Goal: Information Seeking & Learning: Learn about a topic

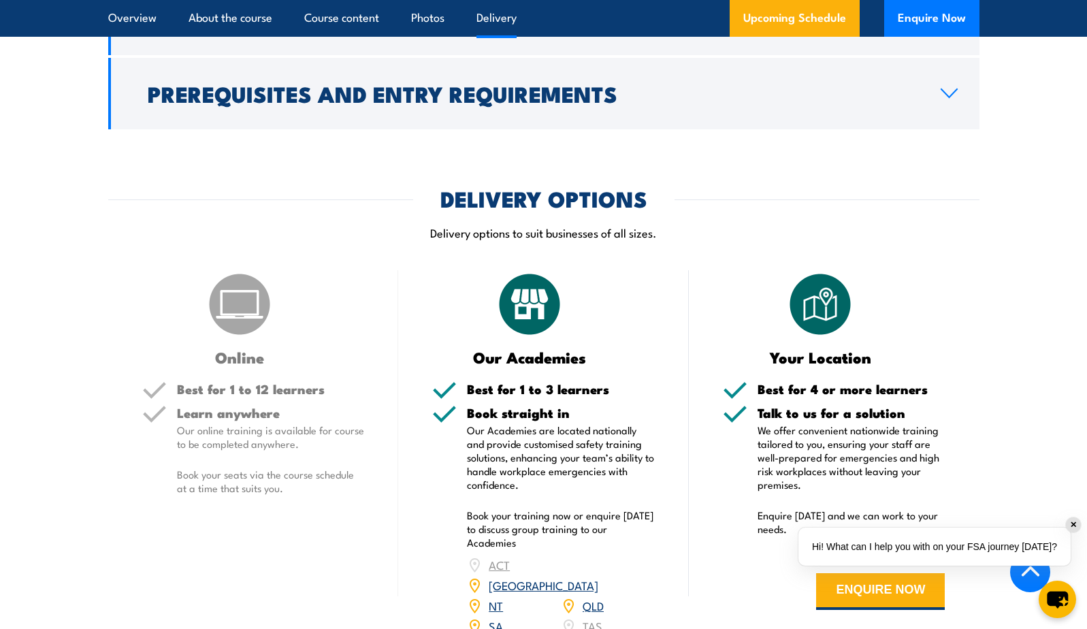
scroll to position [1702, 0]
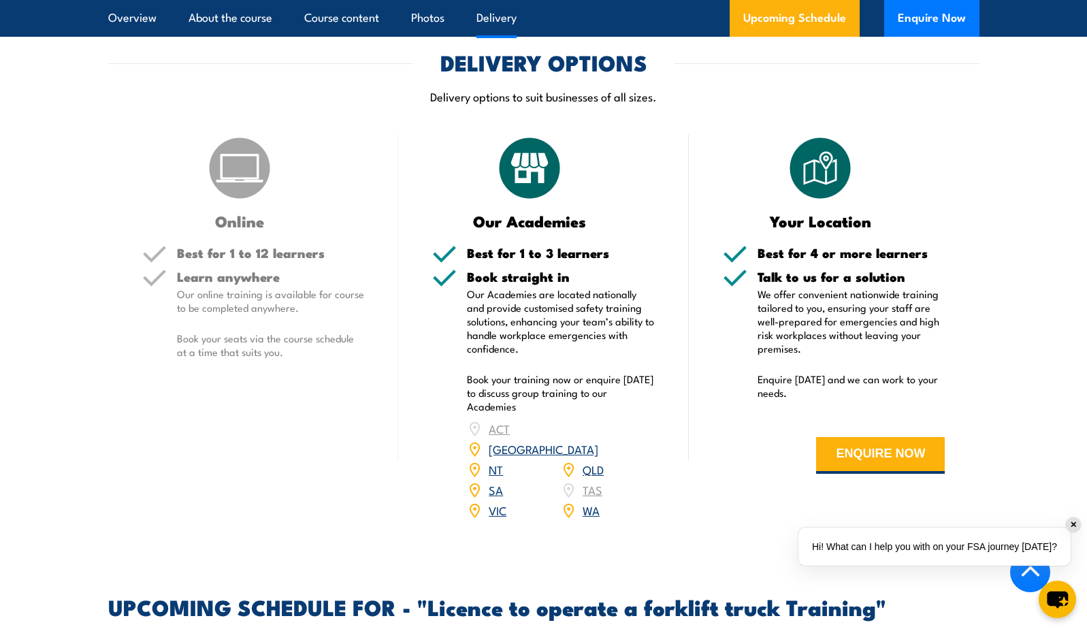
click at [500, 502] on link "VIC" at bounding box center [498, 510] width 18 height 16
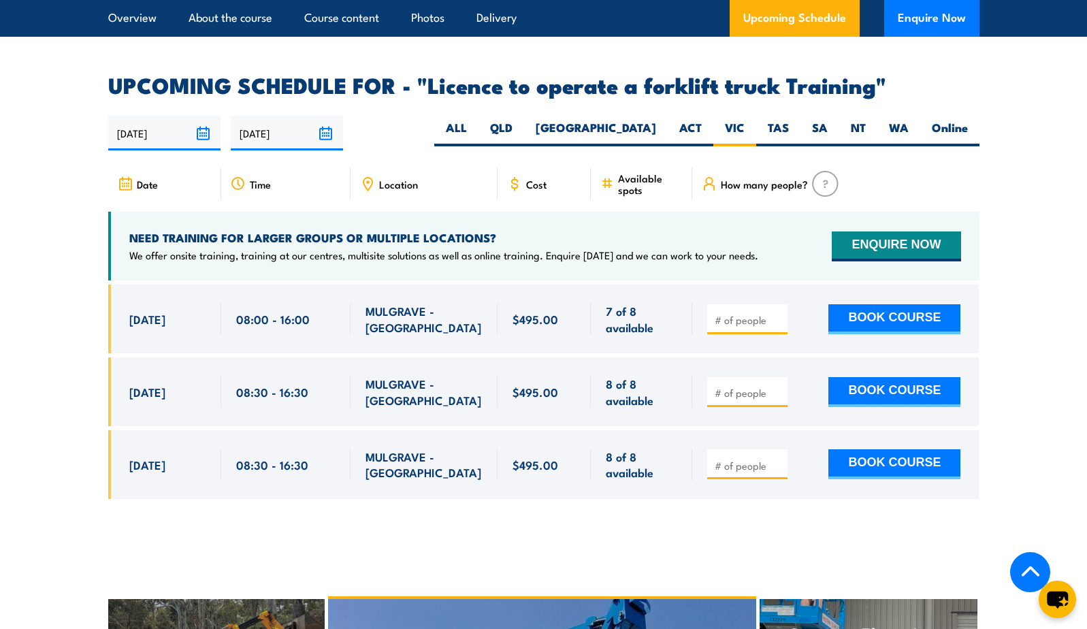
scroll to position [2210, 0]
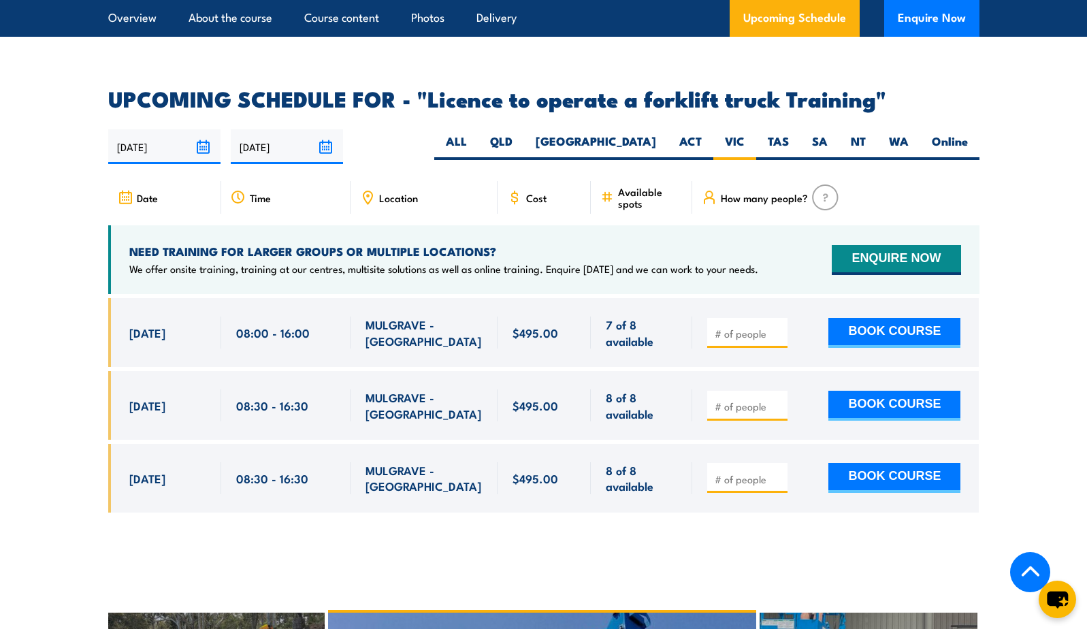
click at [406, 188] on div "Location" at bounding box center [424, 197] width 147 height 33
click at [397, 192] on span "Location" at bounding box center [398, 198] width 39 height 12
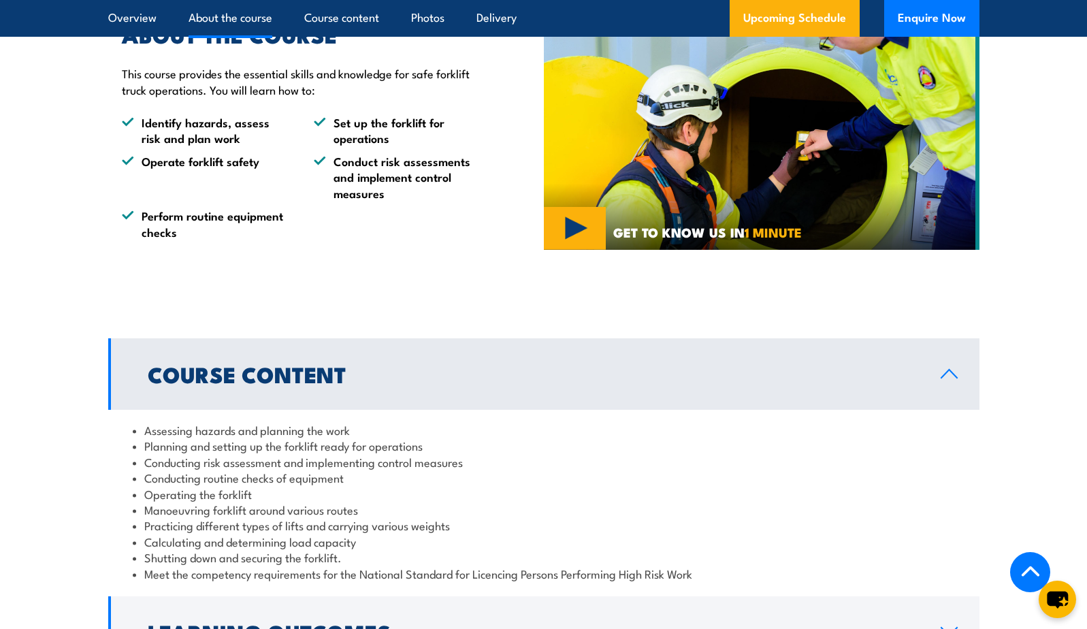
scroll to position [1089, 0]
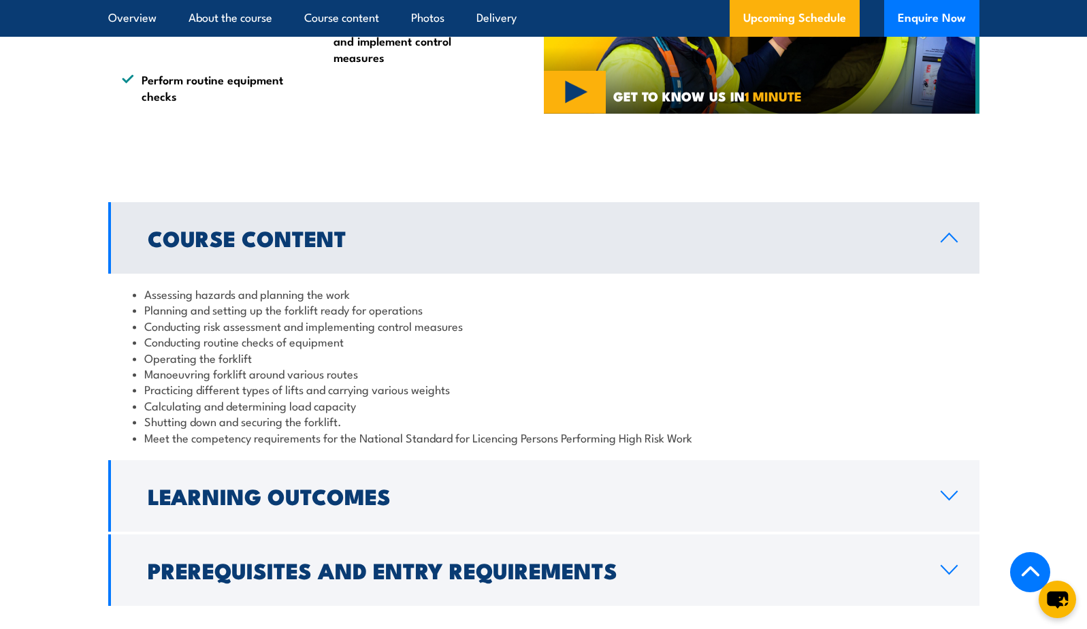
click at [264, 492] on h2 "Learning Outcomes" at bounding box center [533, 495] width 771 height 19
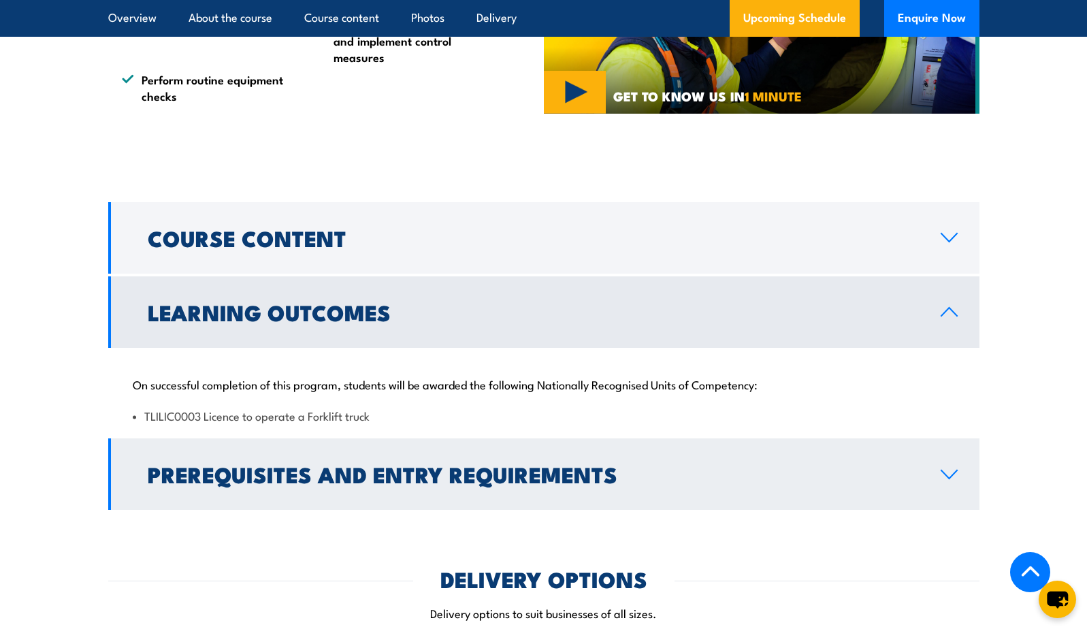
click at [940, 481] on link "Prerequisites and Entry Requirements" at bounding box center [543, 473] width 871 height 71
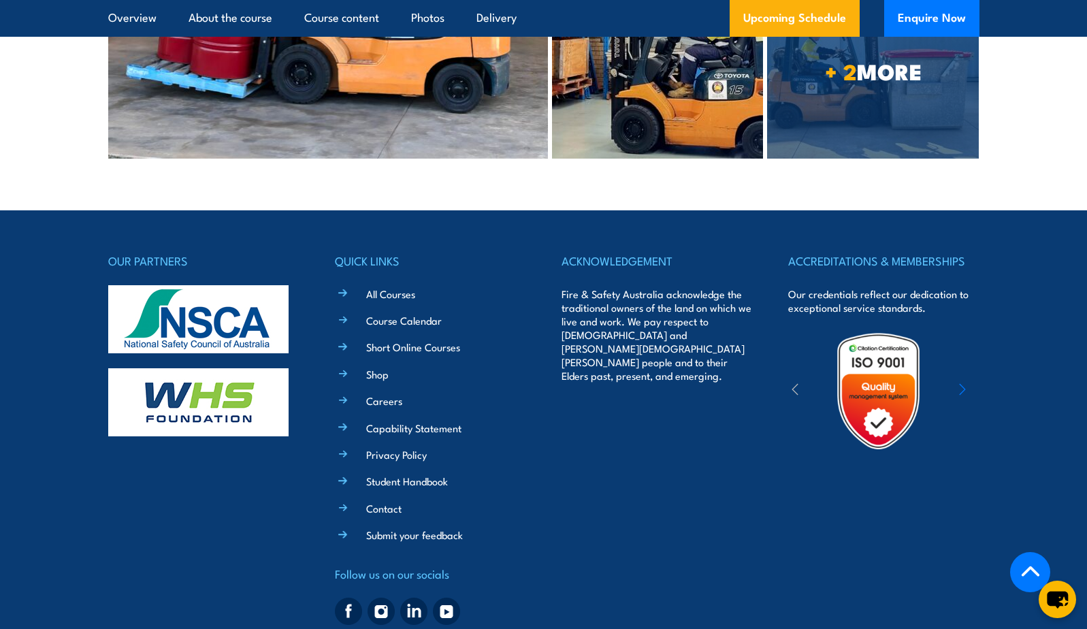
scroll to position [3766, 0]
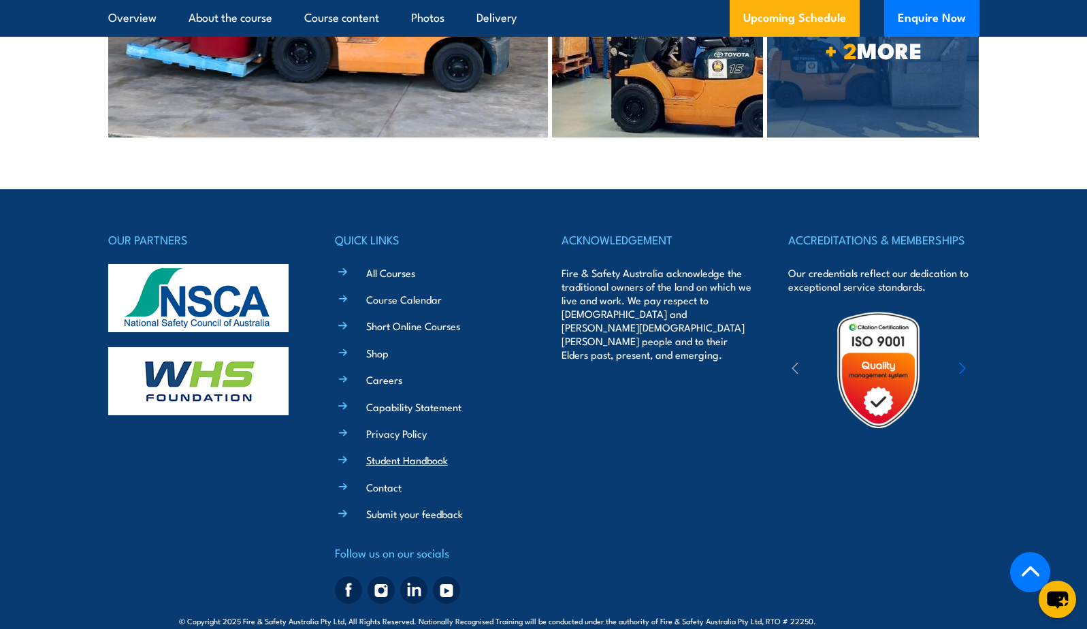
click at [435, 453] on link "Student Handbook" at bounding box center [407, 460] width 82 height 14
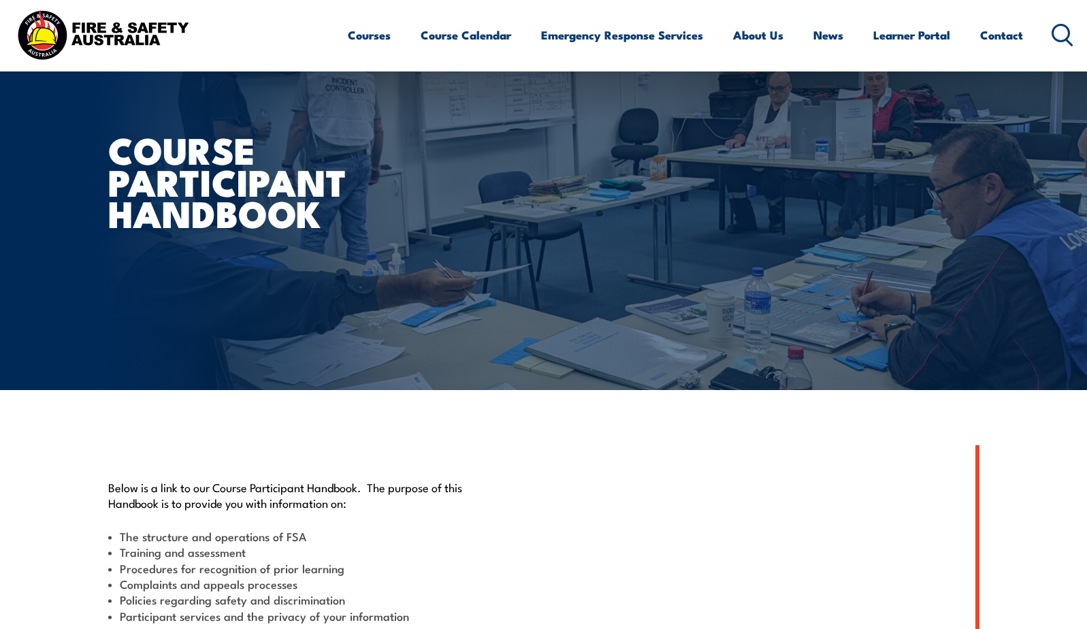
scroll to position [204, 0]
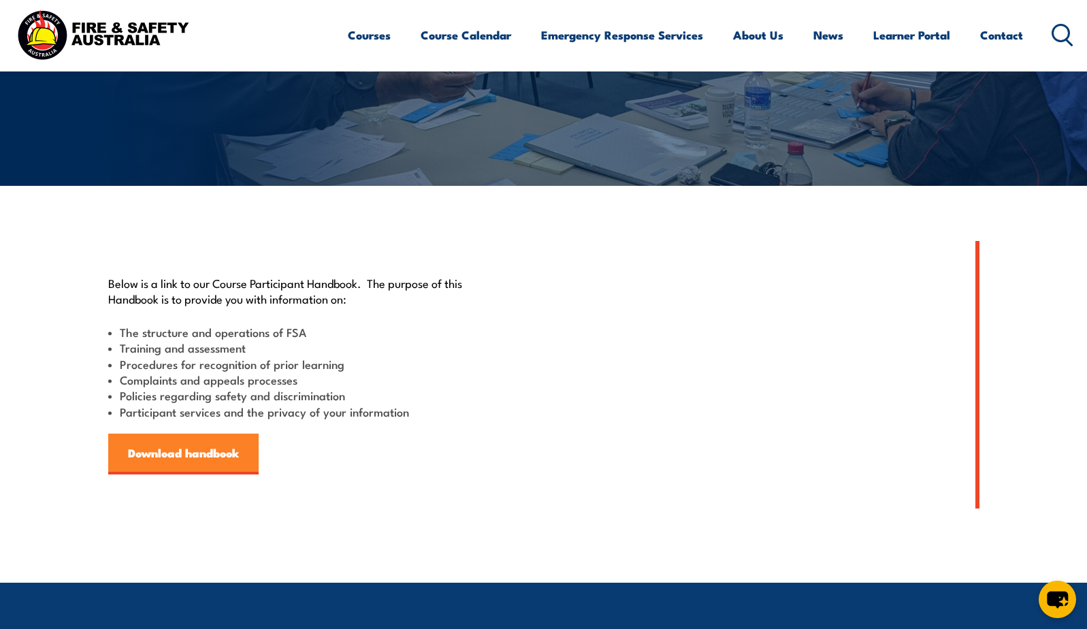
click at [174, 447] on link "Download handbook" at bounding box center [183, 454] width 150 height 41
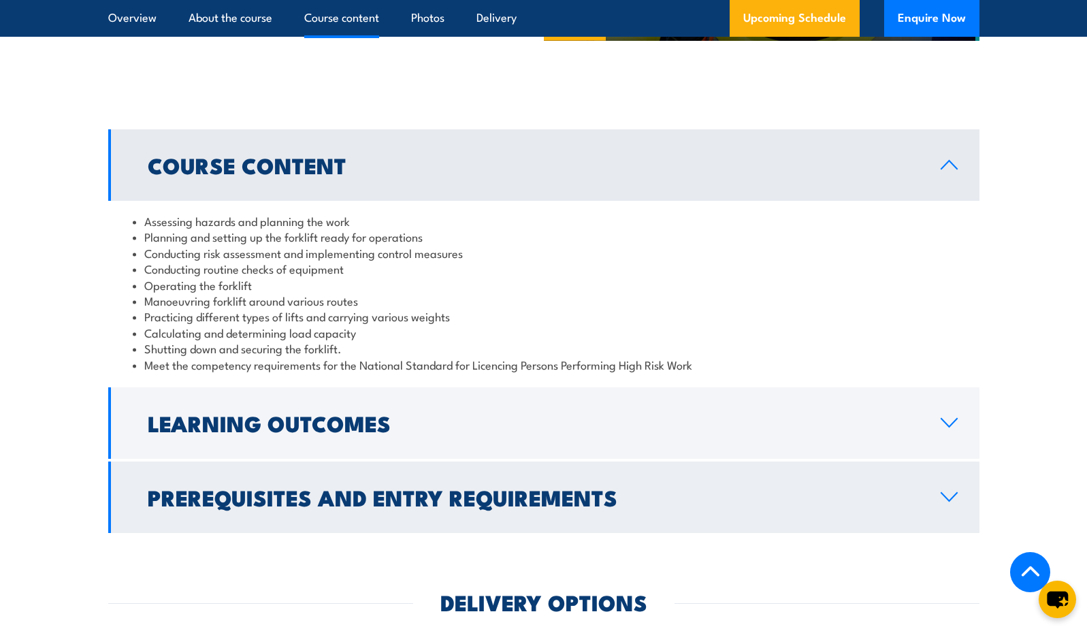
scroll to position [1272, 0]
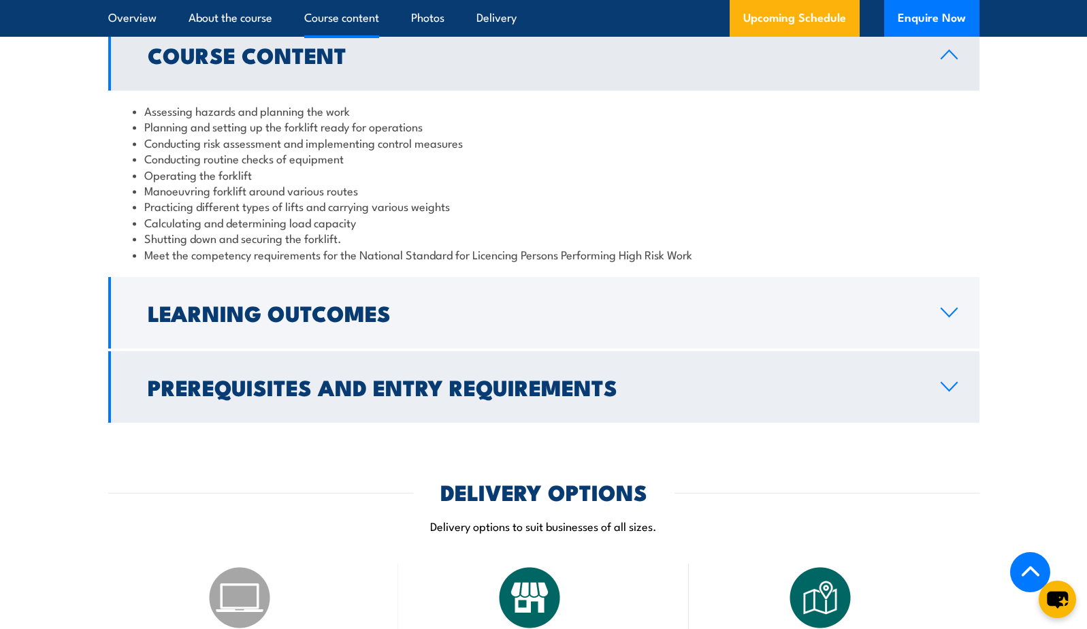
click at [370, 394] on h2 "Prerequisites and Entry Requirements" at bounding box center [533, 386] width 771 height 19
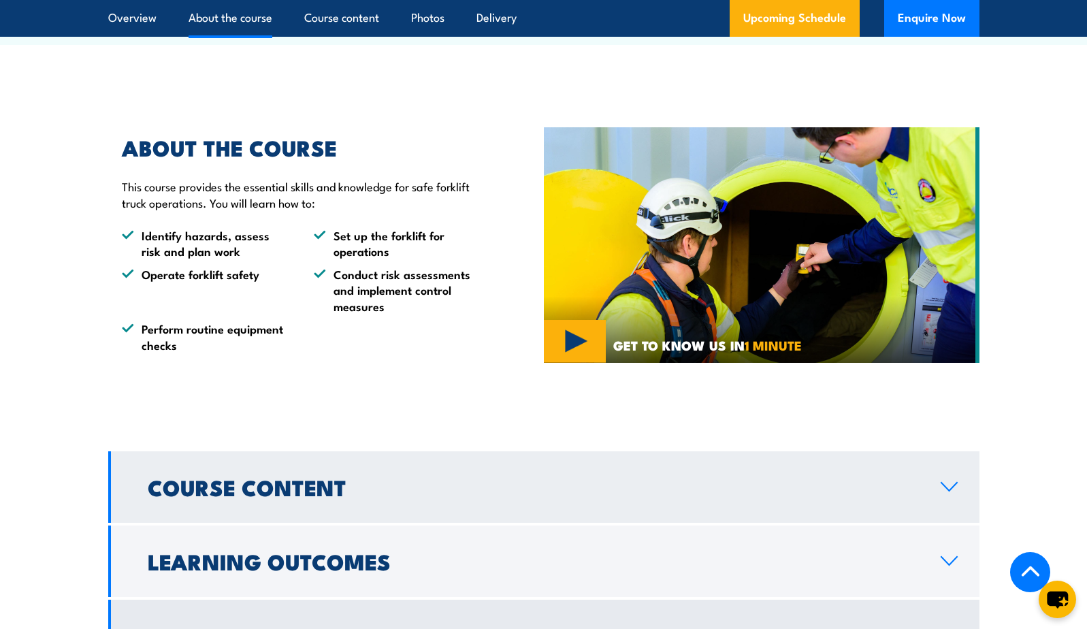
scroll to position [1000, 0]
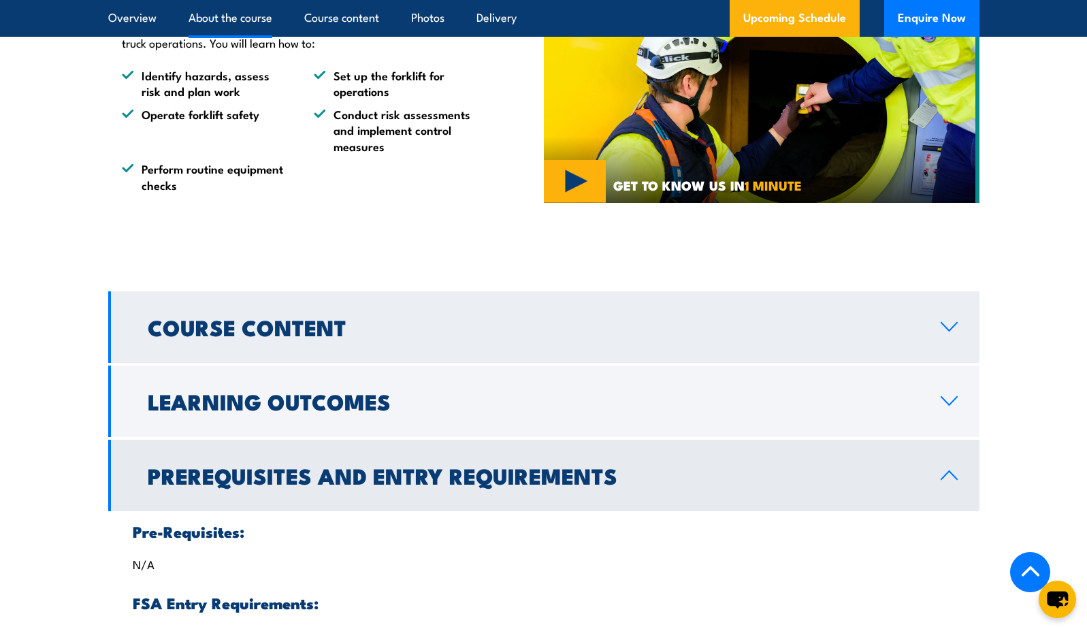
click at [340, 321] on h2 "Course Content" at bounding box center [533, 326] width 771 height 19
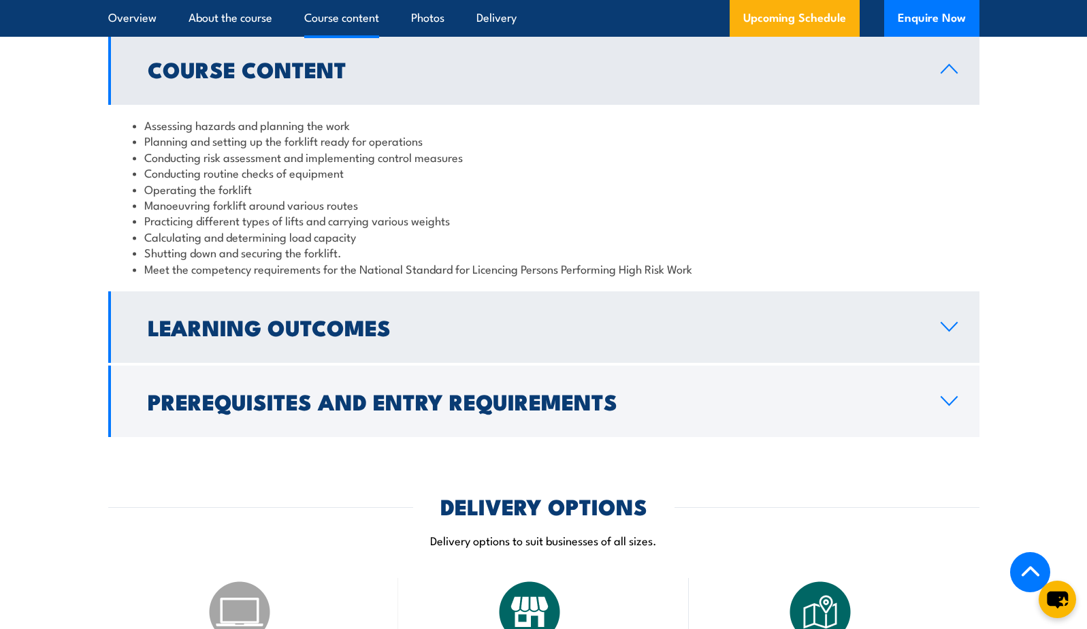
scroll to position [1272, 0]
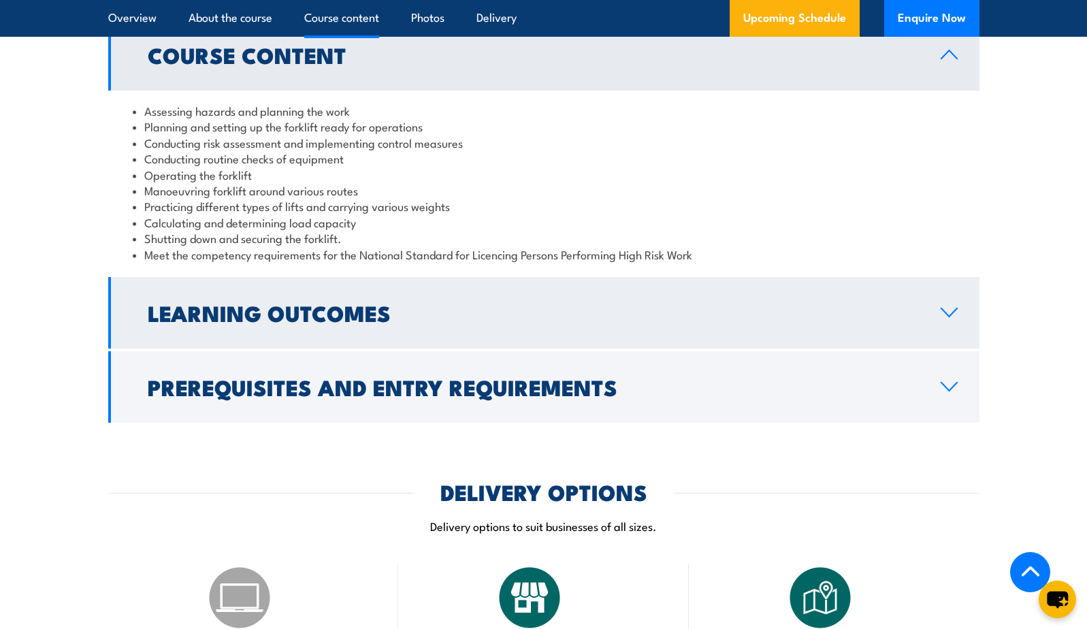
click at [381, 310] on h2 "Learning Outcomes" at bounding box center [533, 312] width 771 height 19
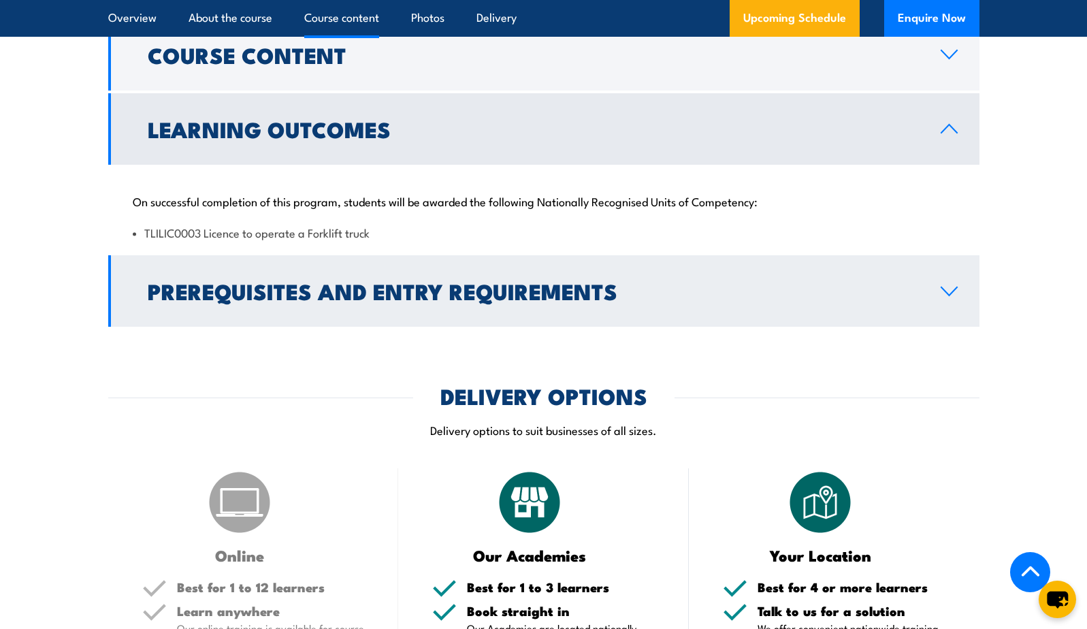
click at [449, 297] on h2 "Prerequisites and Entry Requirements" at bounding box center [533, 290] width 771 height 19
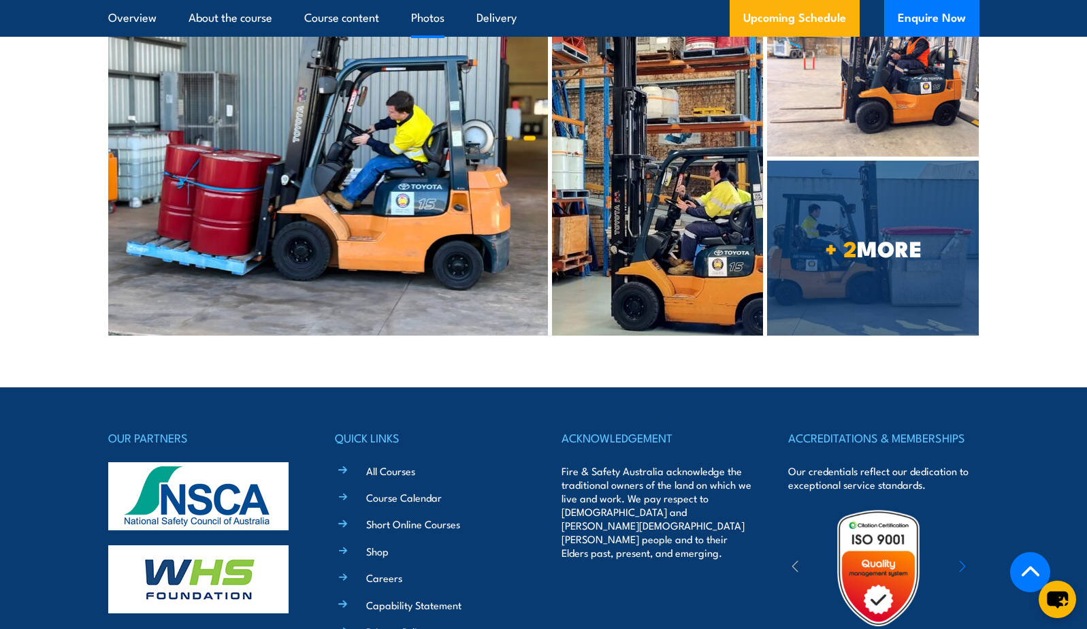
scroll to position [3655, 0]
